Goal: Obtain resource: Download file/media

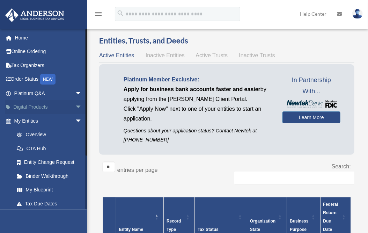
click at [49, 112] on link "Digital Products arrow_drop_down" at bounding box center [49, 107] width 88 height 14
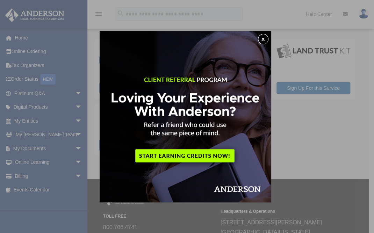
click at [35, 149] on div "x" at bounding box center [187, 116] width 374 height 233
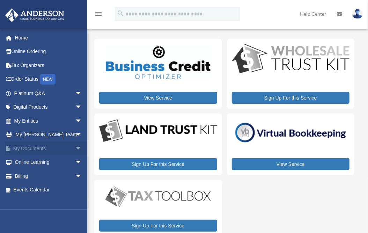
click at [76, 143] on span "arrow_drop_down" at bounding box center [82, 148] width 14 height 14
click at [76, 143] on span "arrow_drop_up" at bounding box center [82, 148] width 14 height 14
click at [75, 145] on span "arrow_drop_down" at bounding box center [82, 148] width 14 height 14
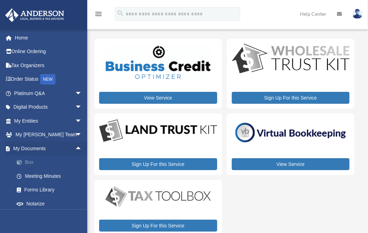
click at [42, 160] on link "Box" at bounding box center [51, 162] width 83 height 14
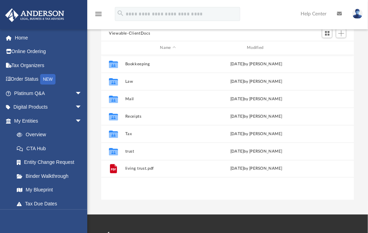
scroll to position [67, 0]
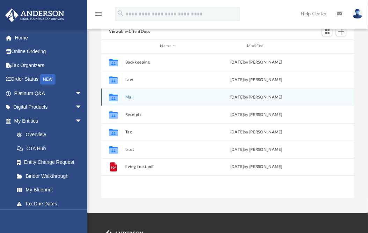
click at [115, 98] on icon "grid" at bounding box center [113, 97] width 9 height 7
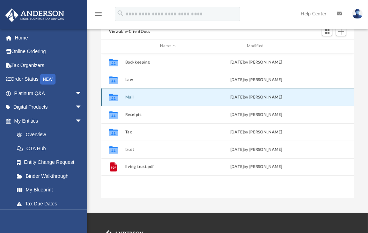
click at [115, 98] on icon "grid" at bounding box center [113, 97] width 9 height 7
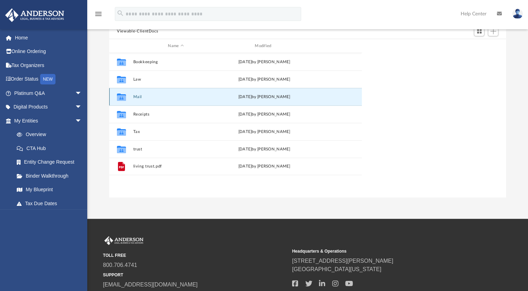
scroll to position [153, 391]
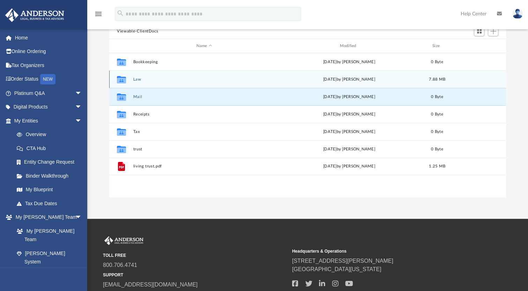
click at [123, 80] on icon "grid" at bounding box center [121, 79] width 9 height 7
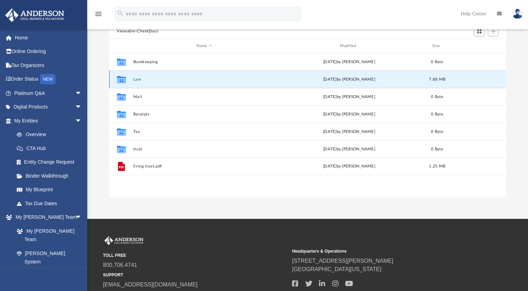
click at [135, 74] on div "Collaborated Folder Law Wed Jul 30 2025 by Bobbi Williams 7.88 MB" at bounding box center [307, 79] width 397 height 17
click at [120, 81] on icon "grid" at bounding box center [121, 79] width 9 height 7
click at [147, 80] on button "Law" at bounding box center [204, 79] width 142 height 5
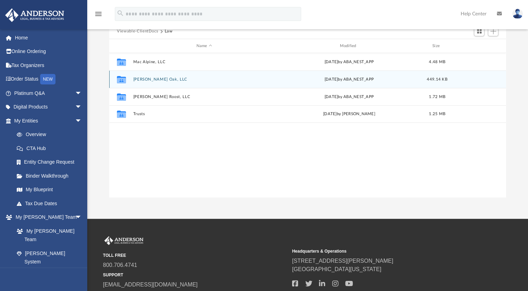
click at [147, 80] on button "[PERSON_NAME] Oak, LLC" at bounding box center [204, 79] width 142 height 5
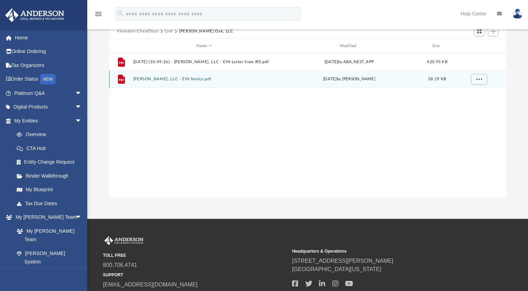
click at [149, 76] on div "File Mary Oak, LLC - EIN Notice.pdf Mon Jul 14 2025 by Brandi Williamson 28.19 …" at bounding box center [307, 79] width 397 height 17
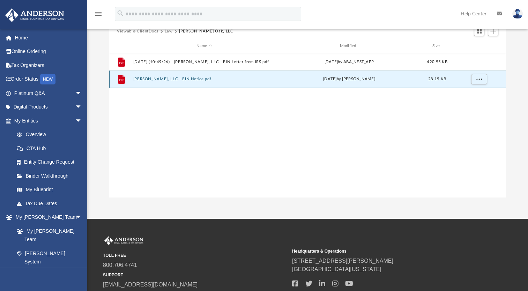
click at [146, 81] on button "Mary Oak, LLC - EIN Notice.pdf" at bounding box center [204, 79] width 142 height 5
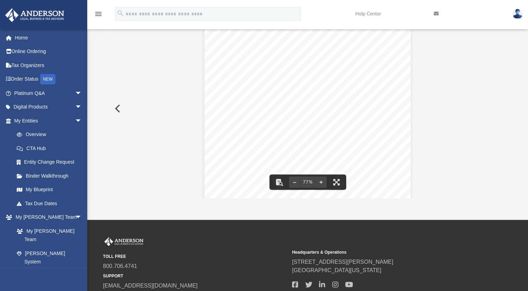
scroll to position [0, 0]
